Goal: Information Seeking & Learning: Learn about a topic

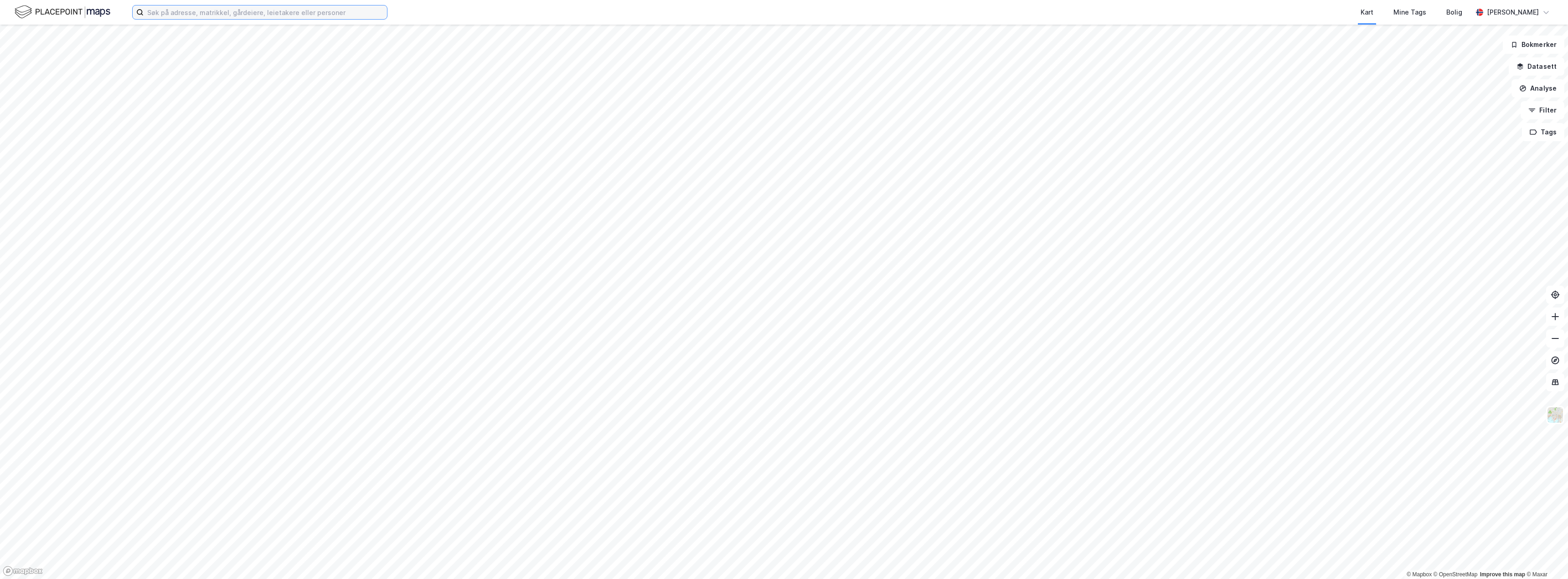
click at [273, 15] on input at bounding box center [265, 12] width 243 height 13
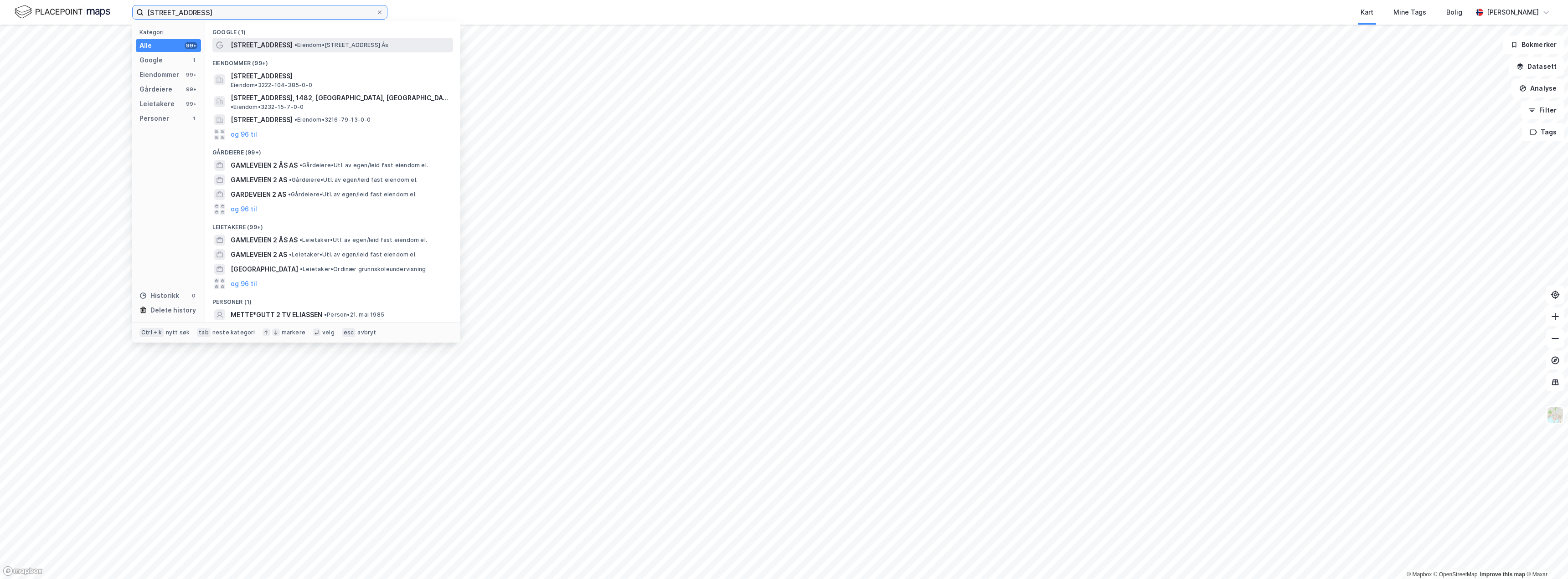
type input "[STREET_ADDRESS]"
click at [250, 46] on span "[STREET_ADDRESS]" at bounding box center [262, 45] width 62 height 11
